Goal: Find specific page/section: Find specific page/section

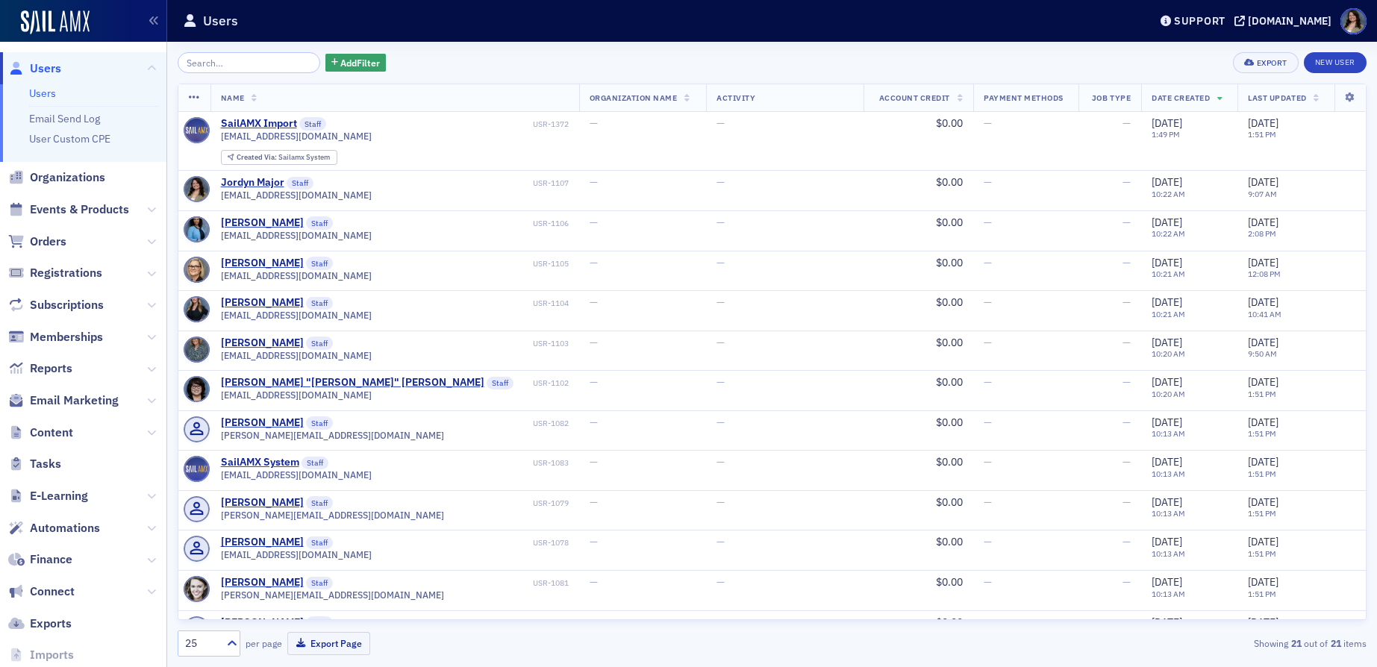
click at [68, 284] on span "Registrations" at bounding box center [83, 273] width 166 height 32
click at [67, 203] on span "Events & Products" at bounding box center [79, 210] width 99 height 16
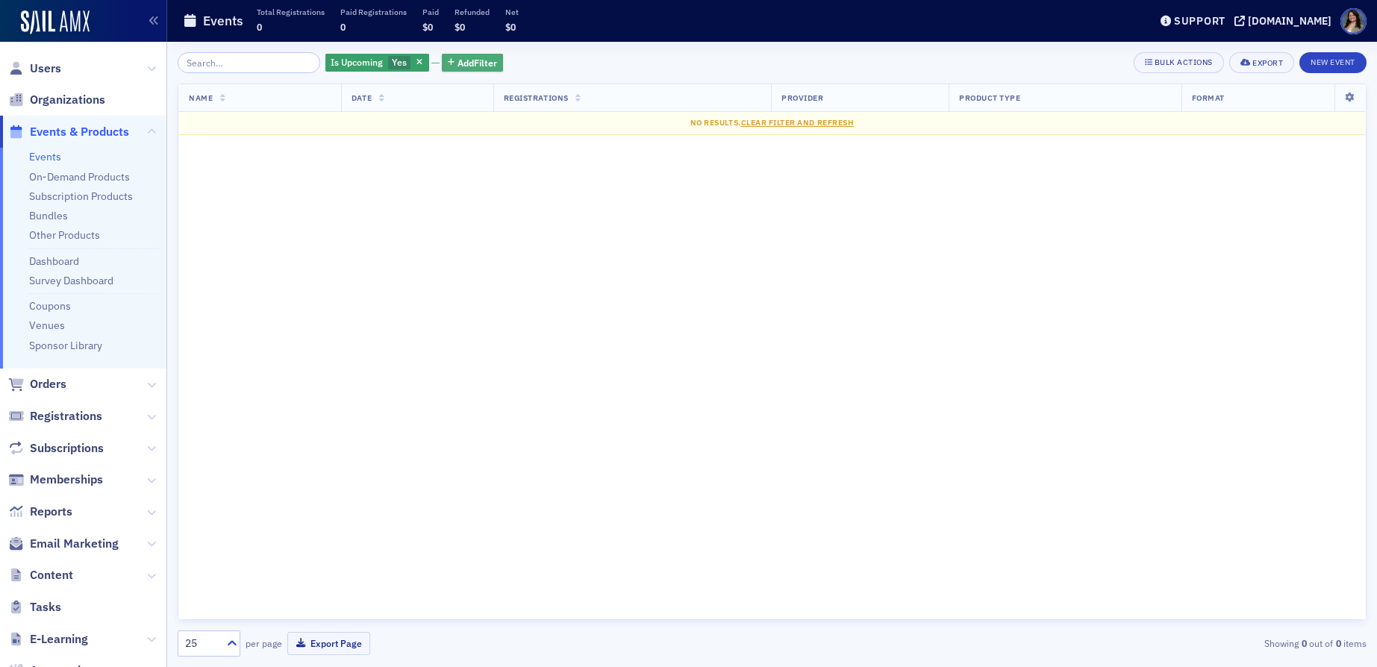
click at [458, 66] on span "Add Filter" at bounding box center [478, 62] width 40 height 13
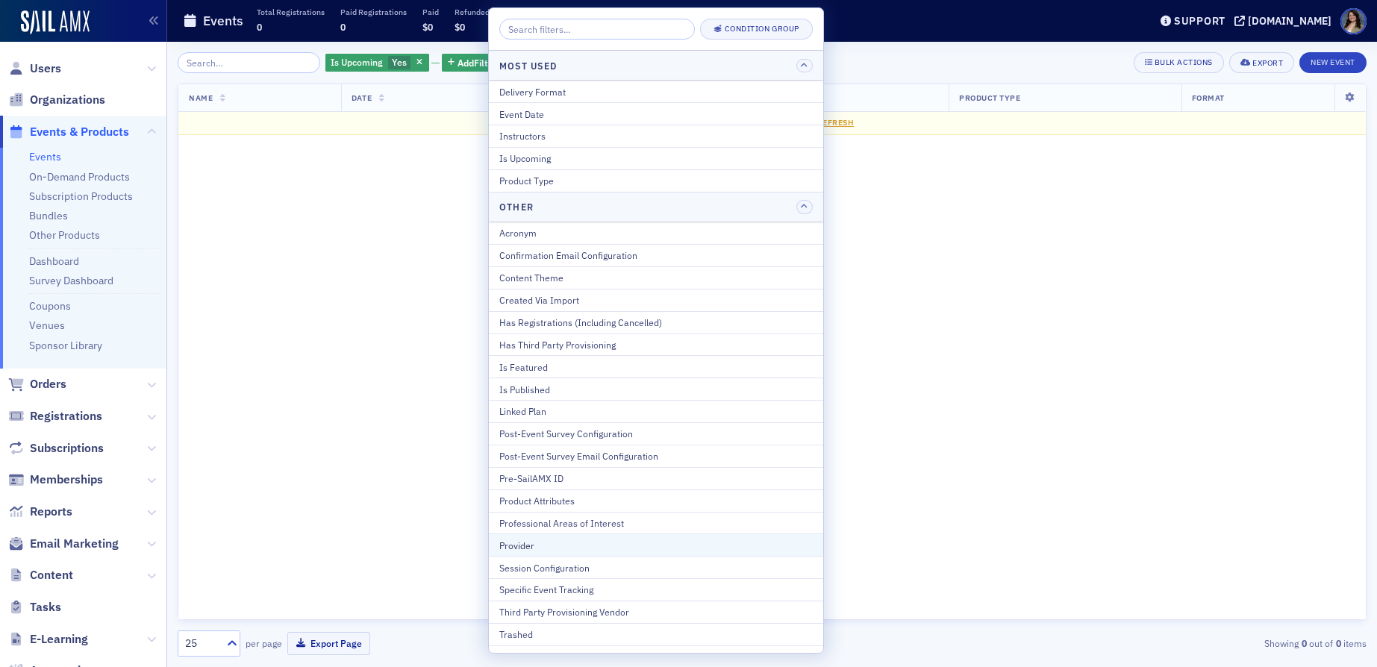
click at [547, 554] on button "Provider" at bounding box center [656, 545] width 334 height 22
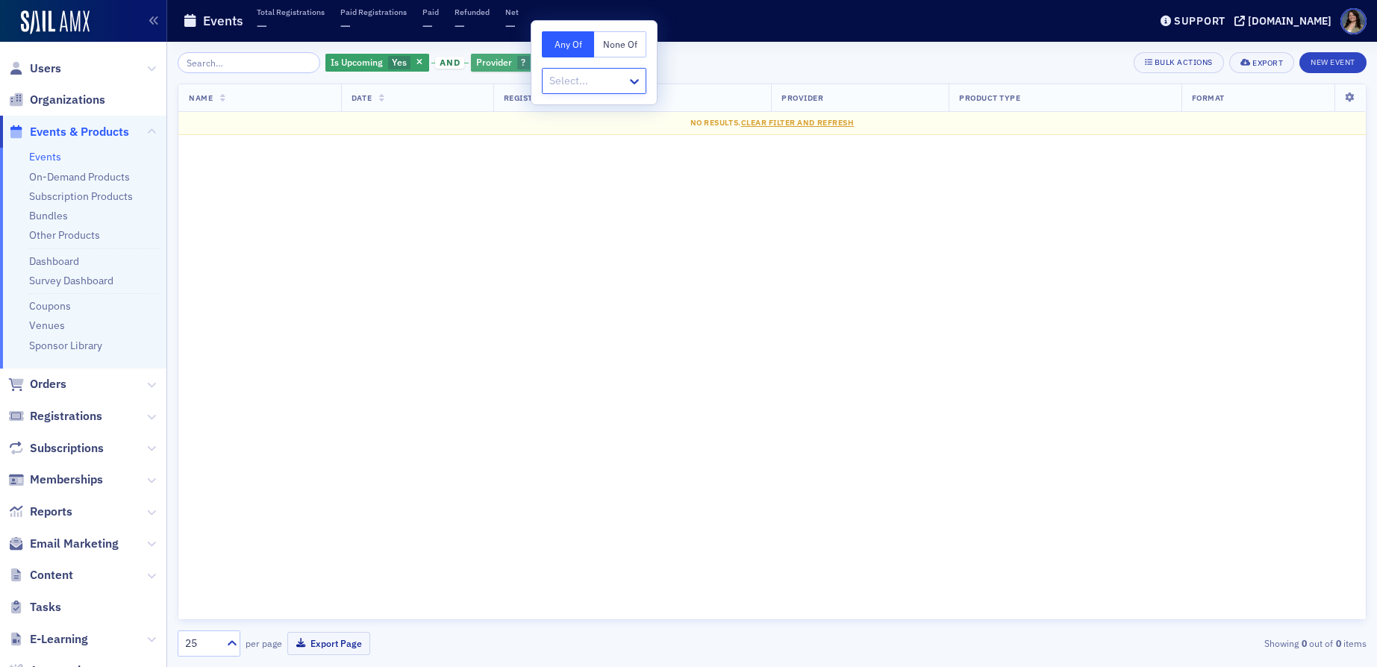
click at [536, 63] on icon "button" at bounding box center [539, 63] width 6 height 8
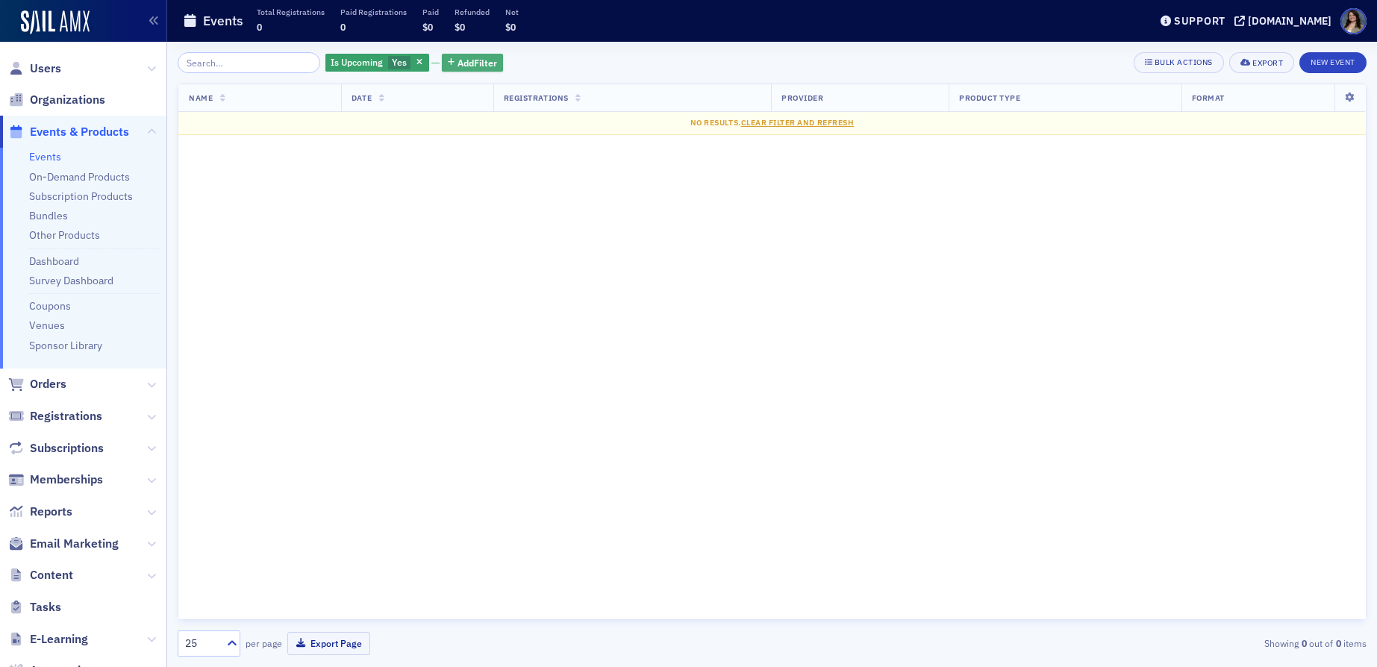
click at [448, 60] on icon "button" at bounding box center [451, 63] width 7 height 8
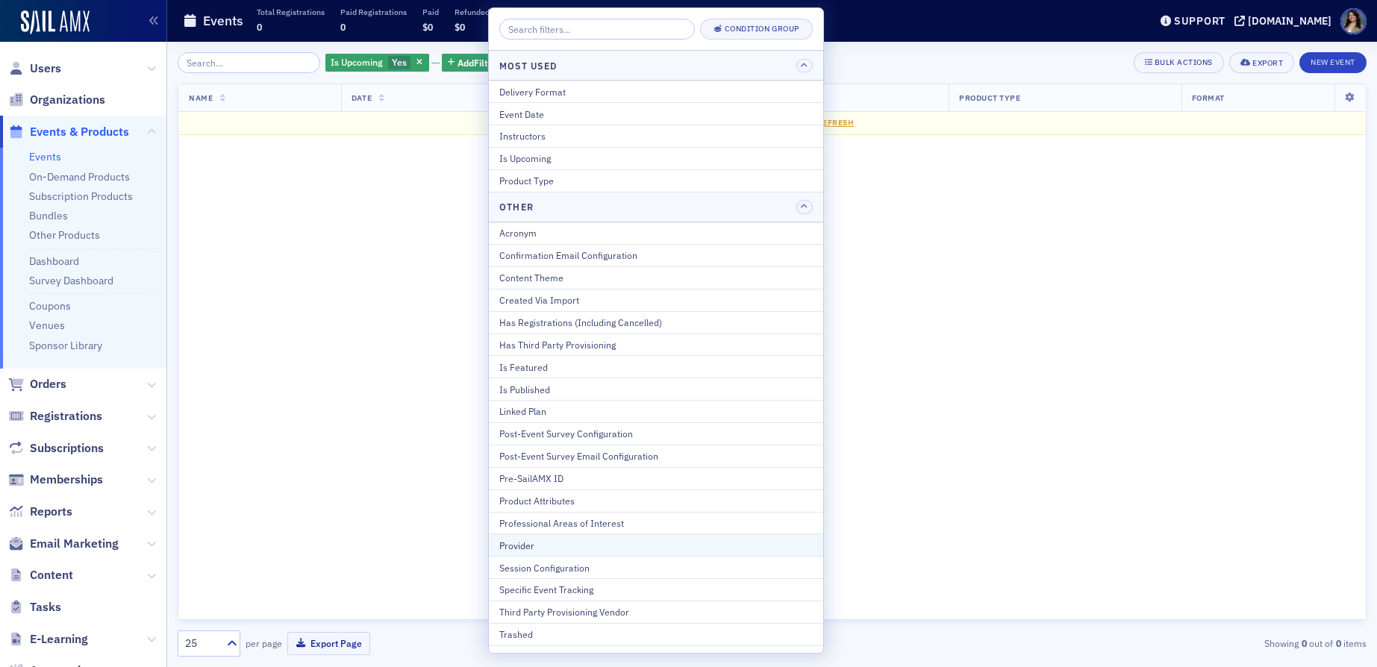
click at [611, 550] on div "Provider" at bounding box center [655, 545] width 313 height 13
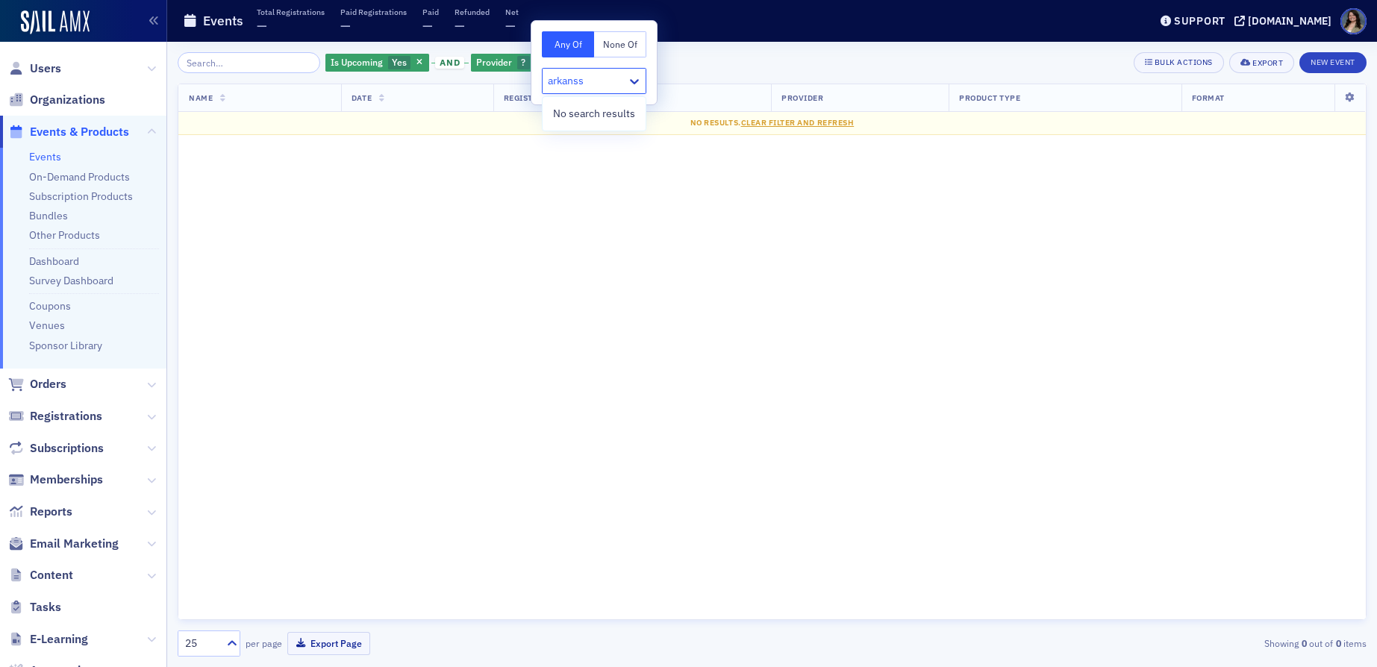
type input "arkanss"
click at [708, 19] on div "Events Total Registrations — Paid Registrations — Paid — Refunded — Net —" at bounding box center [654, 21] width 943 height 40
